Goal: Check status: Check status

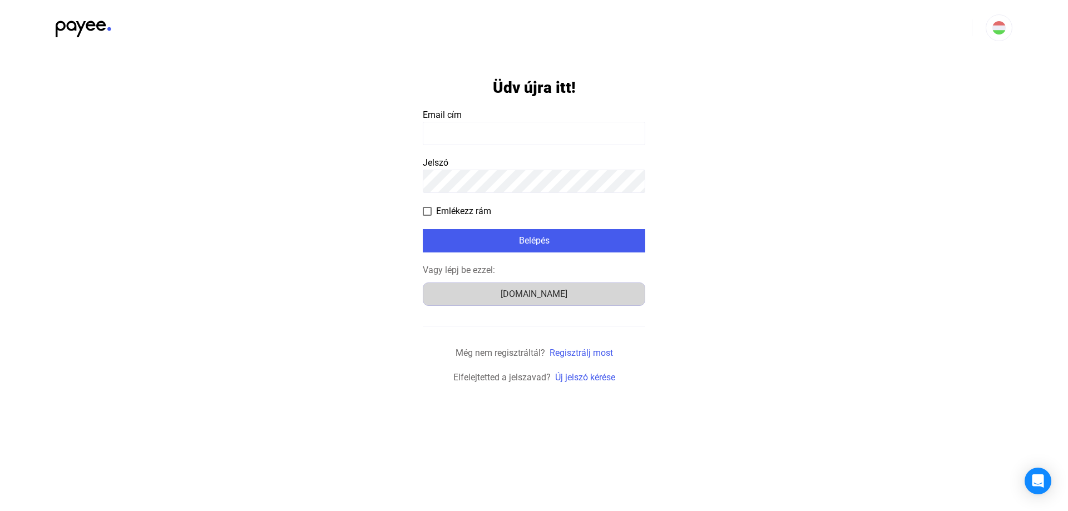
click at [525, 296] on div "[DOMAIN_NAME]" at bounding box center [534, 294] width 215 height 13
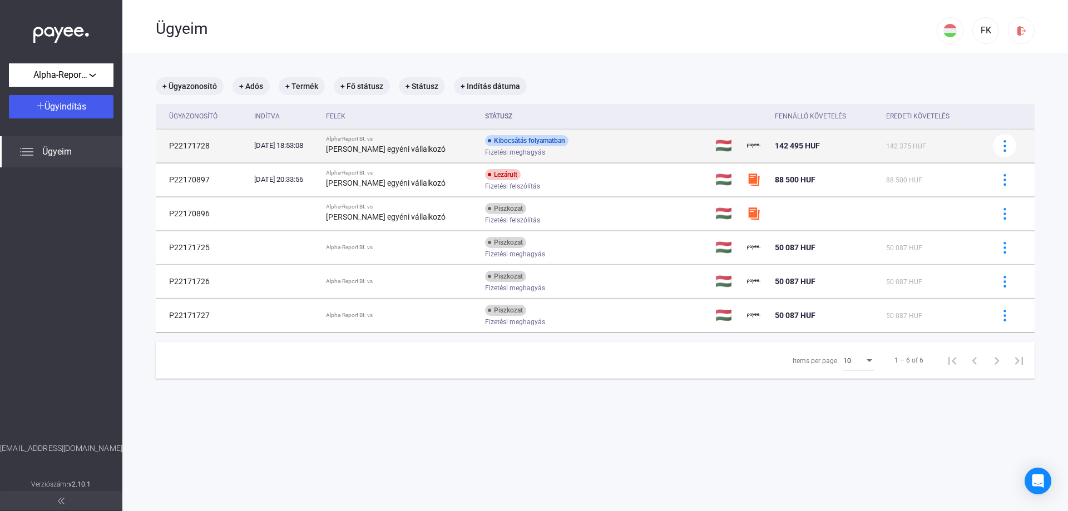
click at [570, 141] on div "Kibocsátás folyamatban Fizetési meghagyás" at bounding box center [573, 146] width 177 height 22
